Goal: Transaction & Acquisition: Purchase product/service

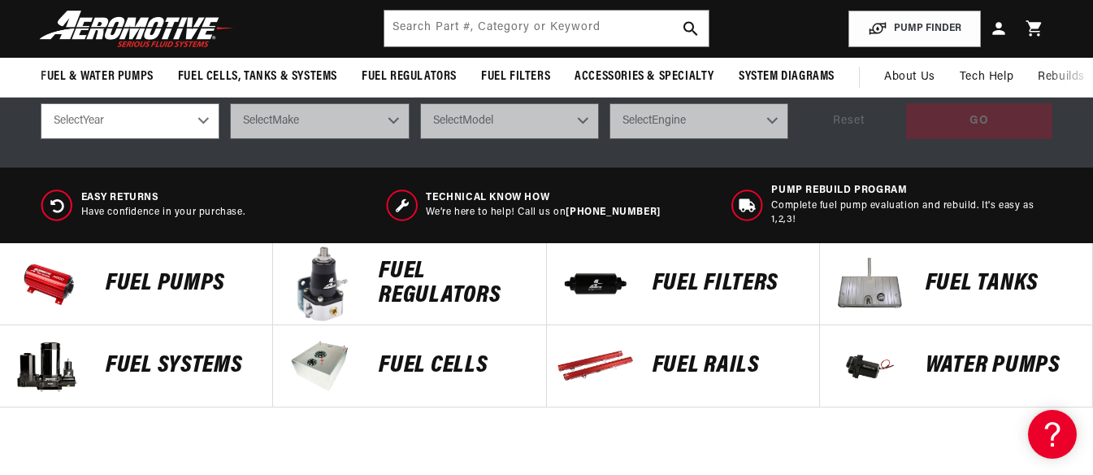
click at [191, 365] on p "Fuel Systems" at bounding box center [181, 366] width 150 height 24
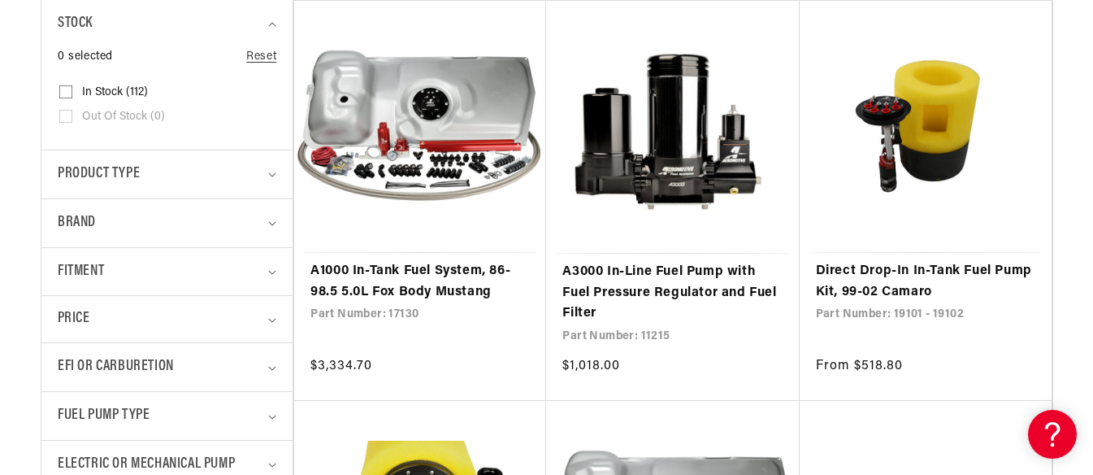
scroll to position [650, 0]
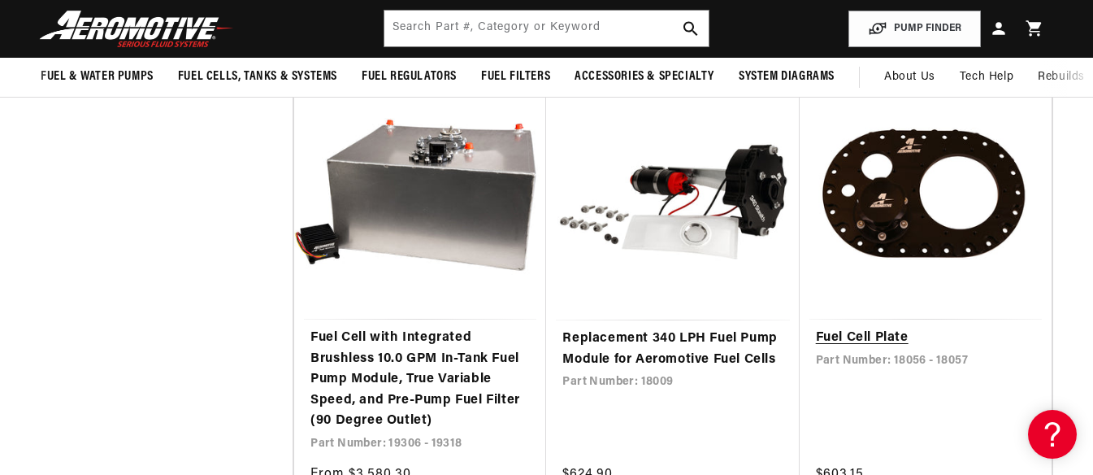
scroll to position [2926, 0]
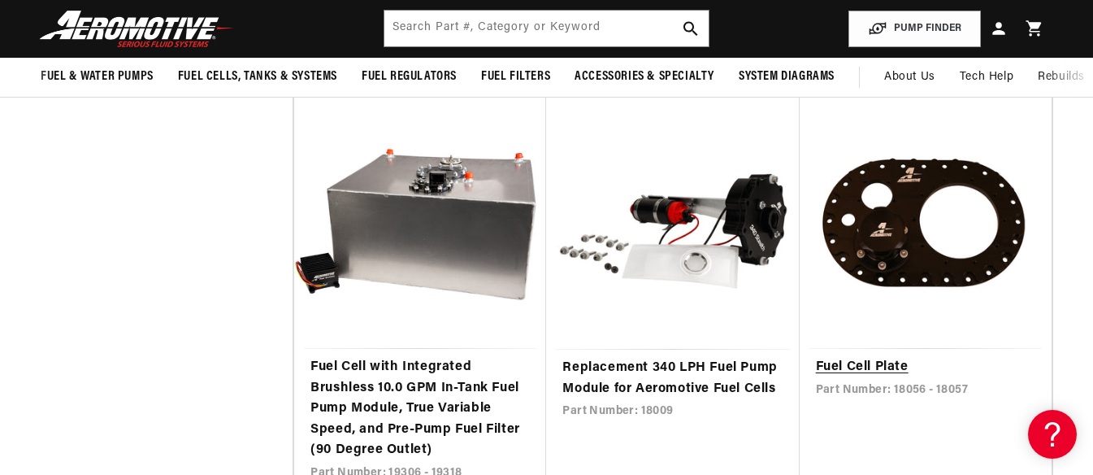
click at [901, 357] on link "Fuel Cell Plate" at bounding box center [925, 367] width 219 height 21
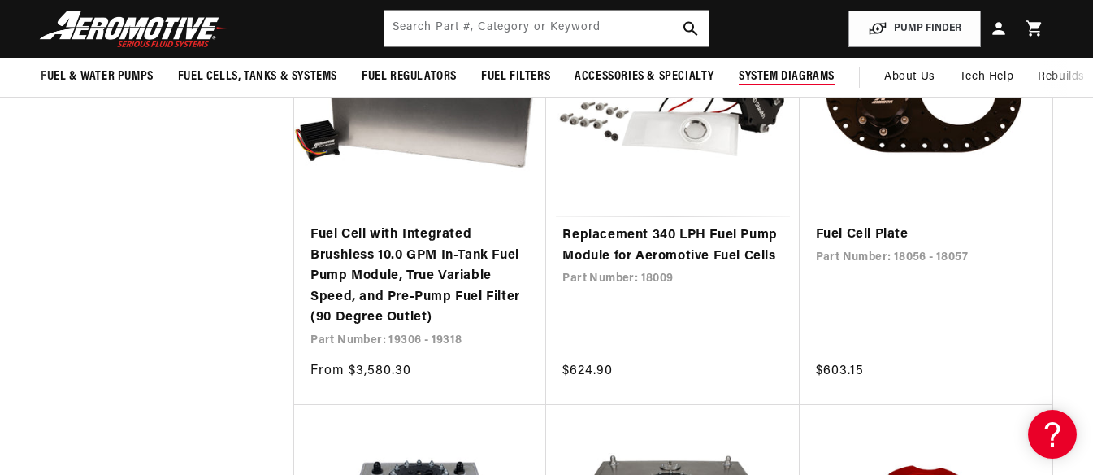
scroll to position [2682, 0]
